Goal: Check status: Check status

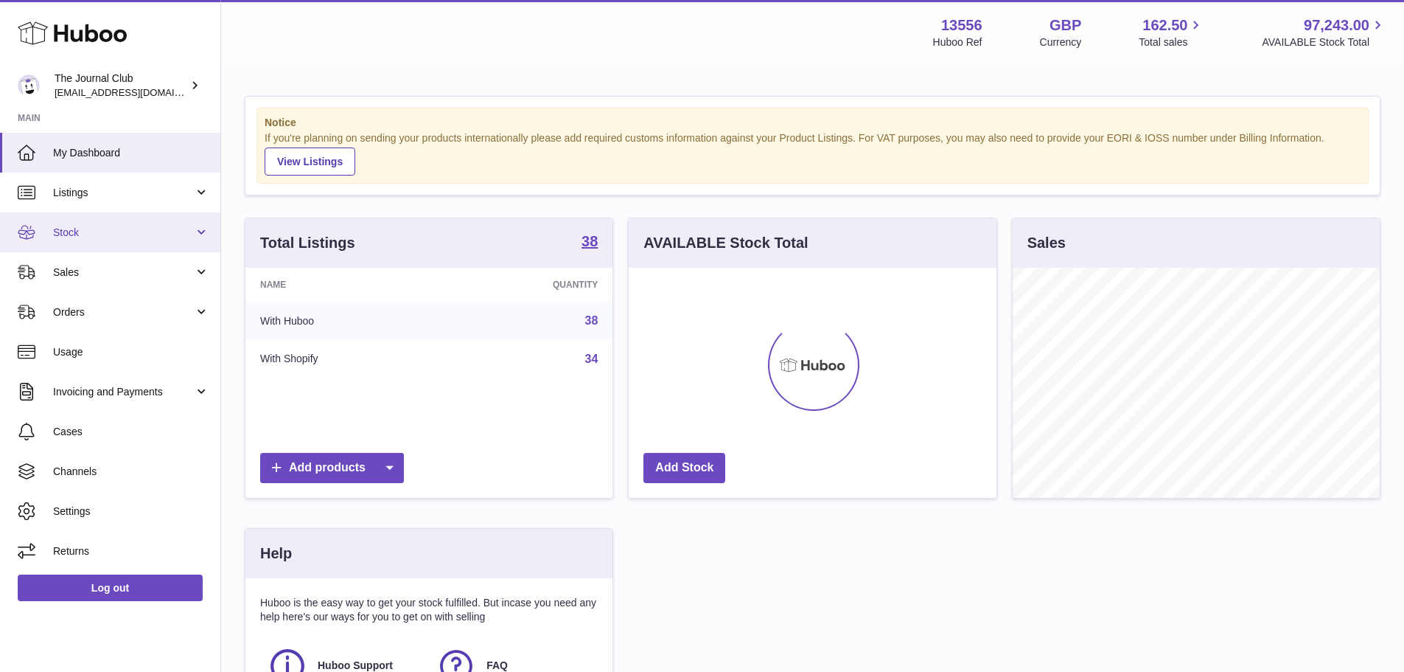
scroll to position [230, 368]
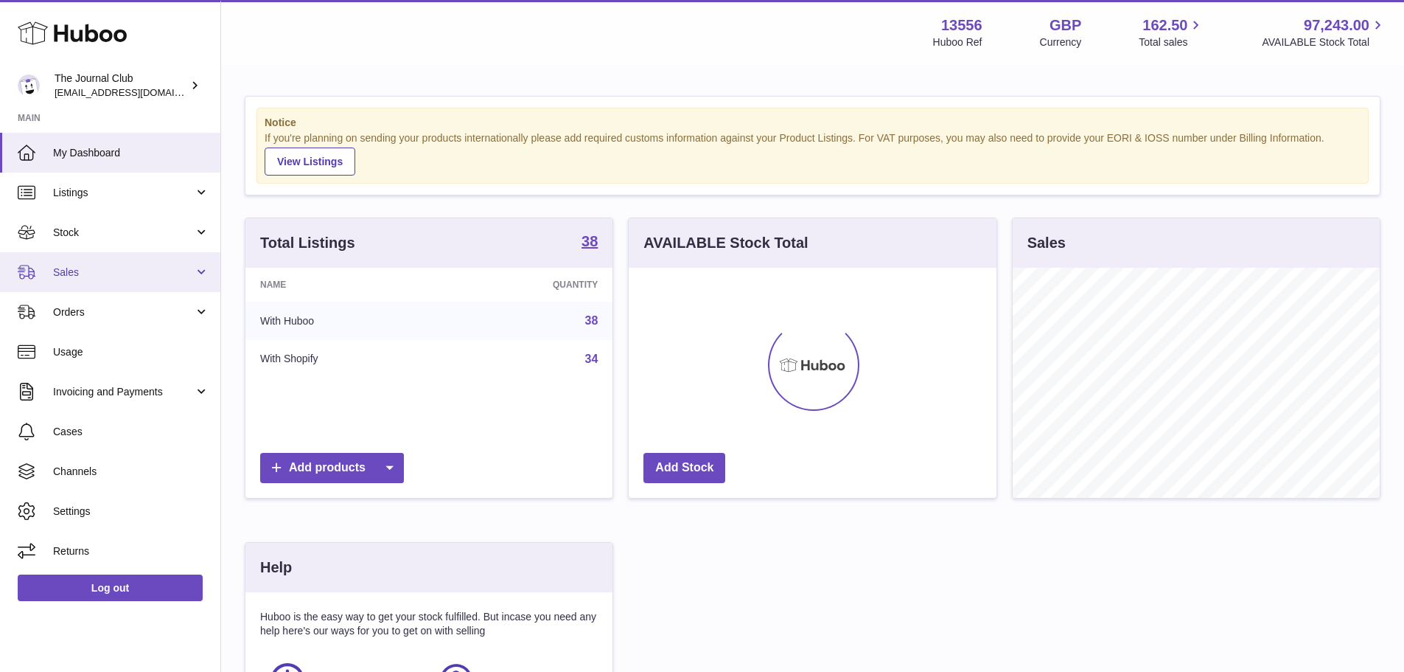
click at [91, 265] on span "Sales" at bounding box center [123, 272] width 141 height 14
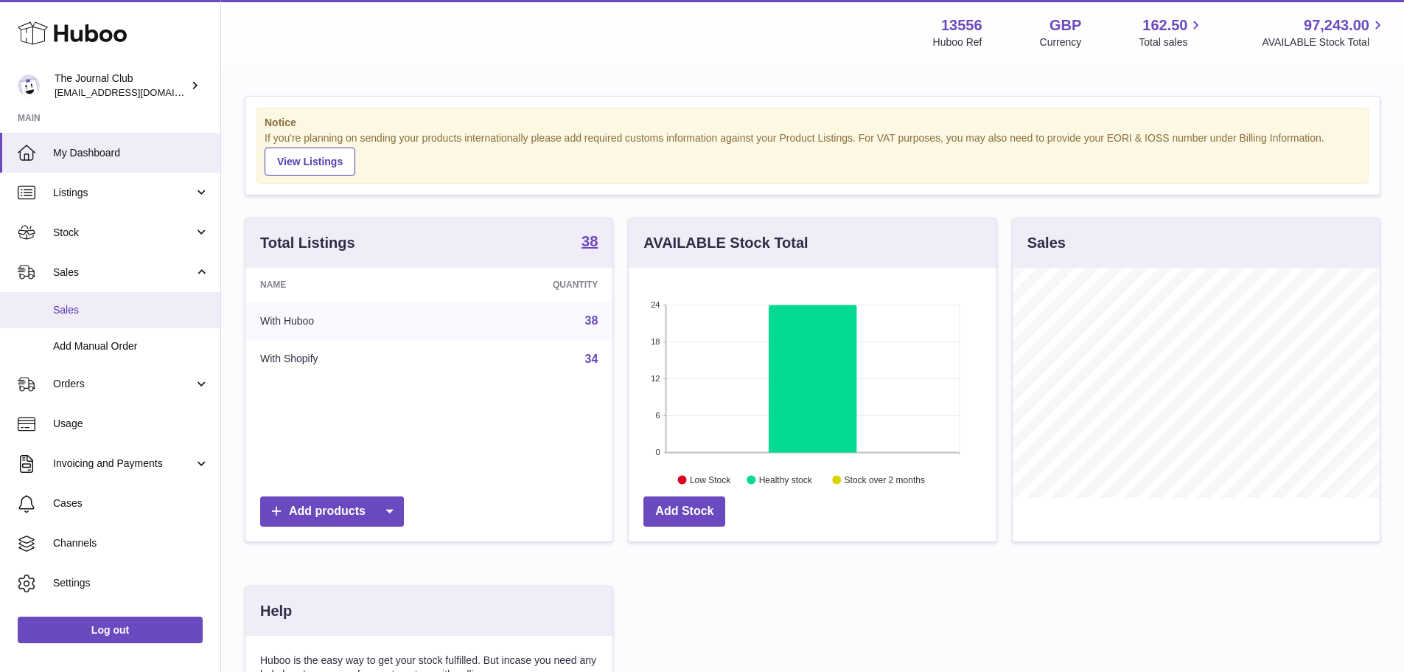
click at [93, 310] on span "Sales" at bounding box center [131, 310] width 156 height 14
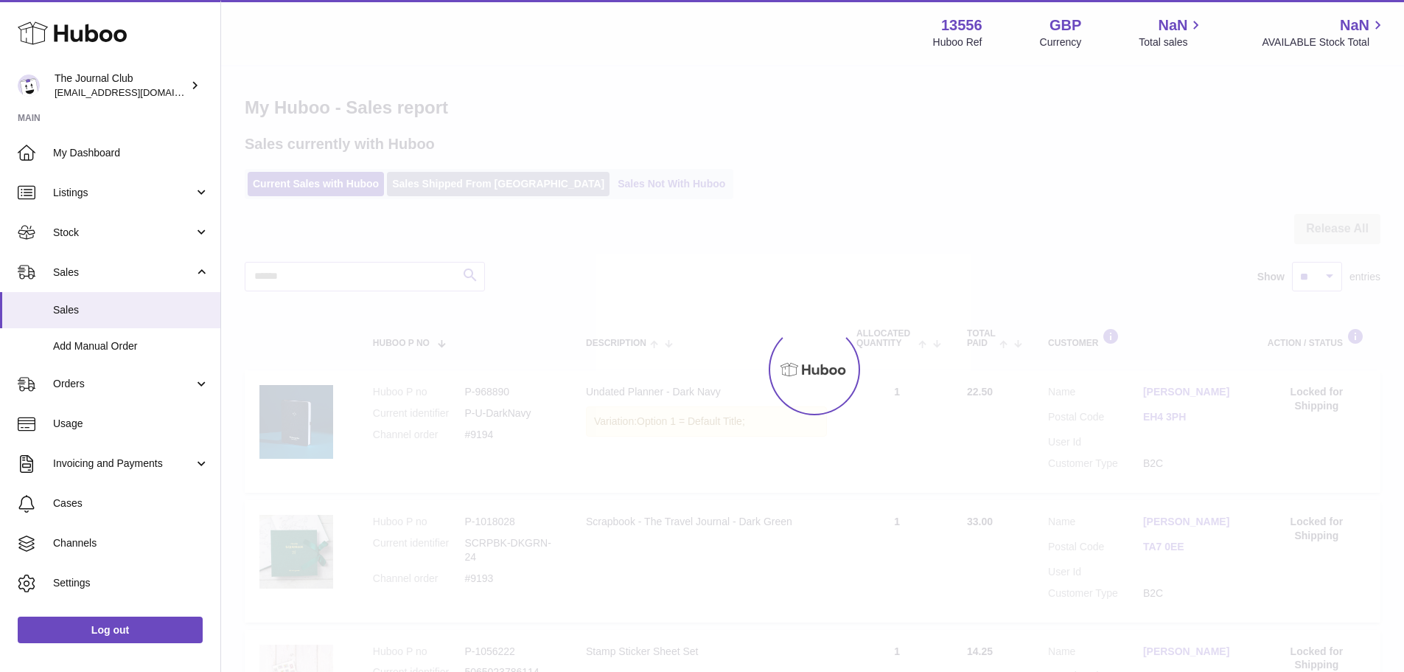
click at [495, 184] on link "Sales Shipped From [GEOGRAPHIC_DATA]" at bounding box center [498, 184] width 223 height 24
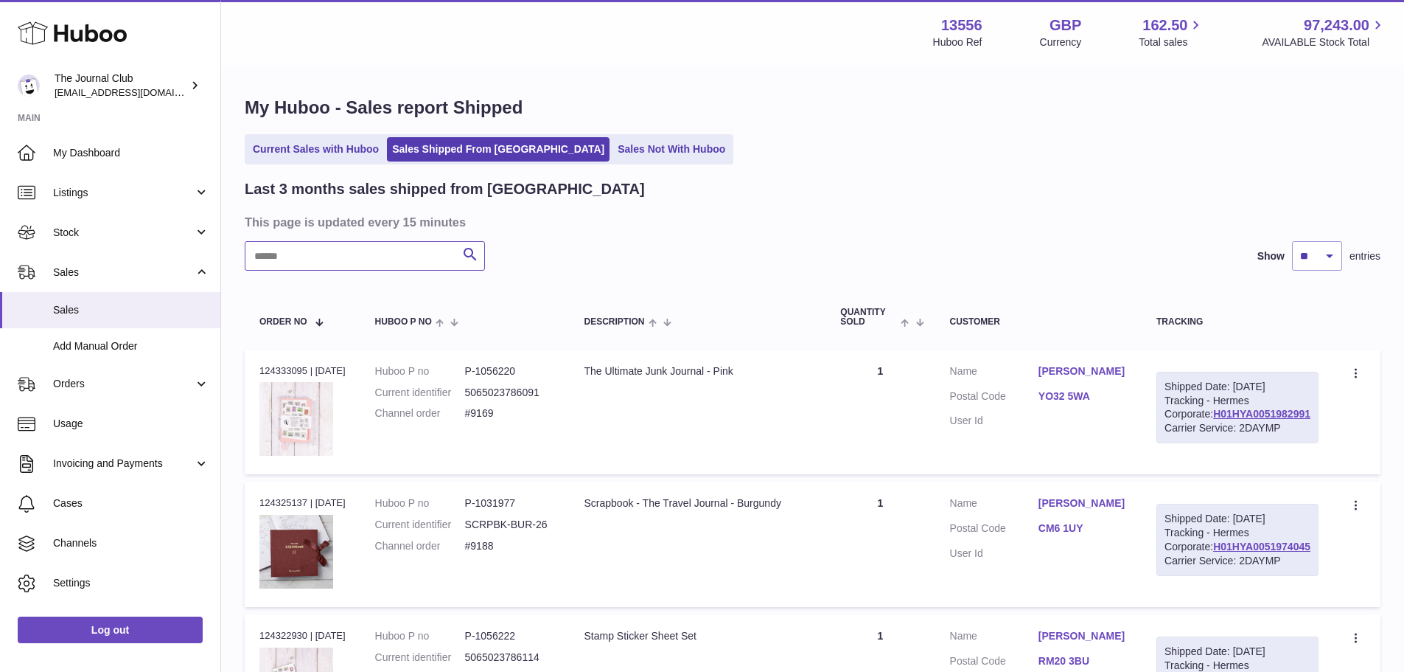
click at [361, 264] on input "text" at bounding box center [365, 255] width 240 height 29
paste input "*****"
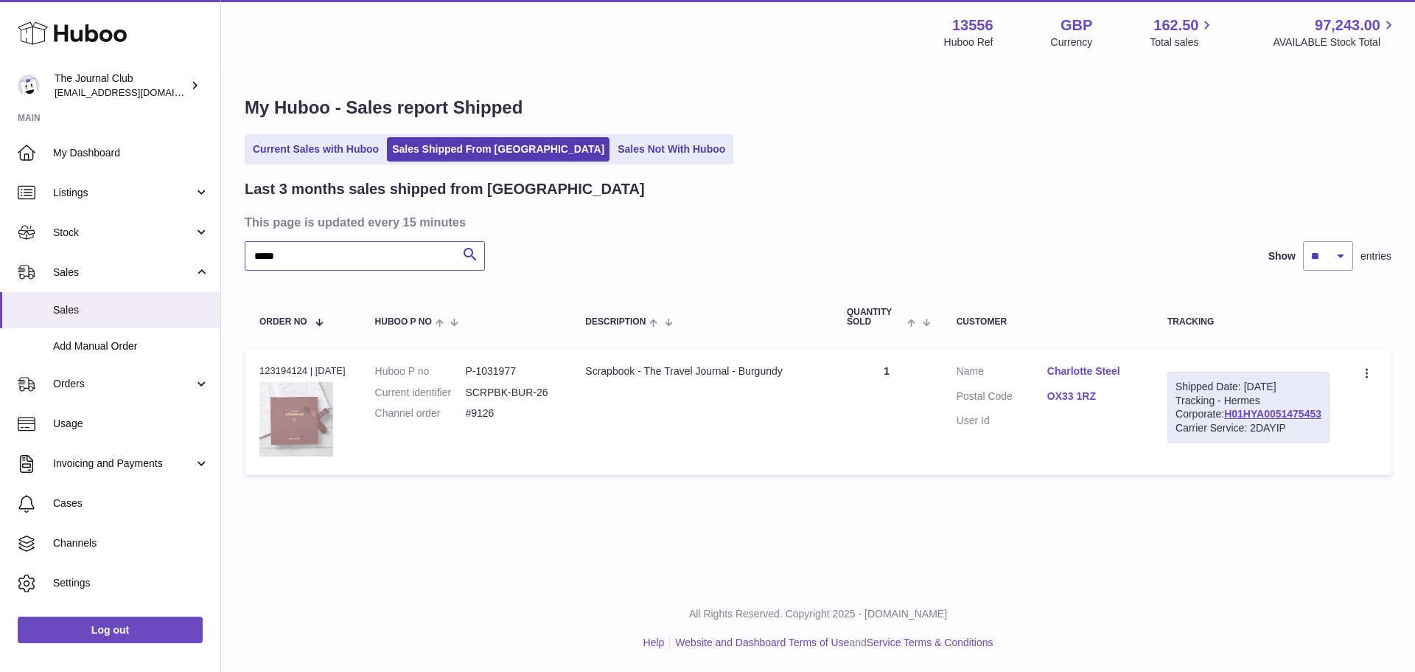
type input "*****"
click at [255, 369] on td "Order no 123194124 | 20th Aug" at bounding box center [303, 411] width 116 height 125
copy div "123194124"
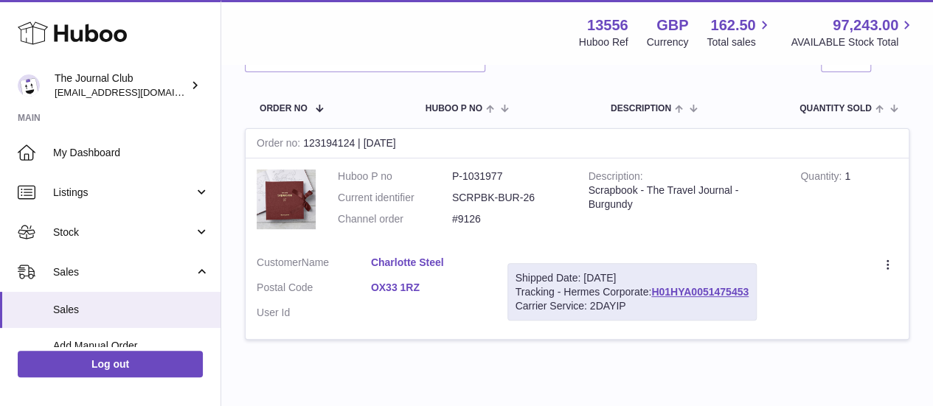
scroll to position [199, 0]
click at [483, 173] on dd "P-1031977" at bounding box center [509, 176] width 114 height 14
copy dd "1031977"
